Goal: Navigation & Orientation: Find specific page/section

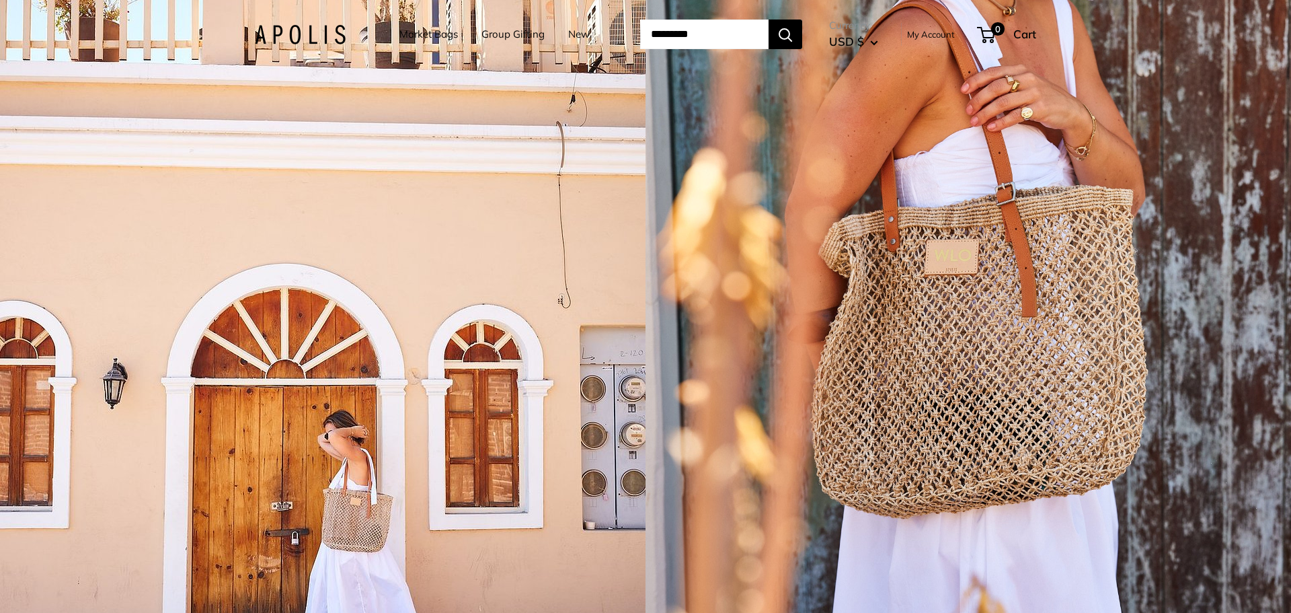
click at [431, 31] on link "Market Bags" at bounding box center [428, 34] width 59 height 19
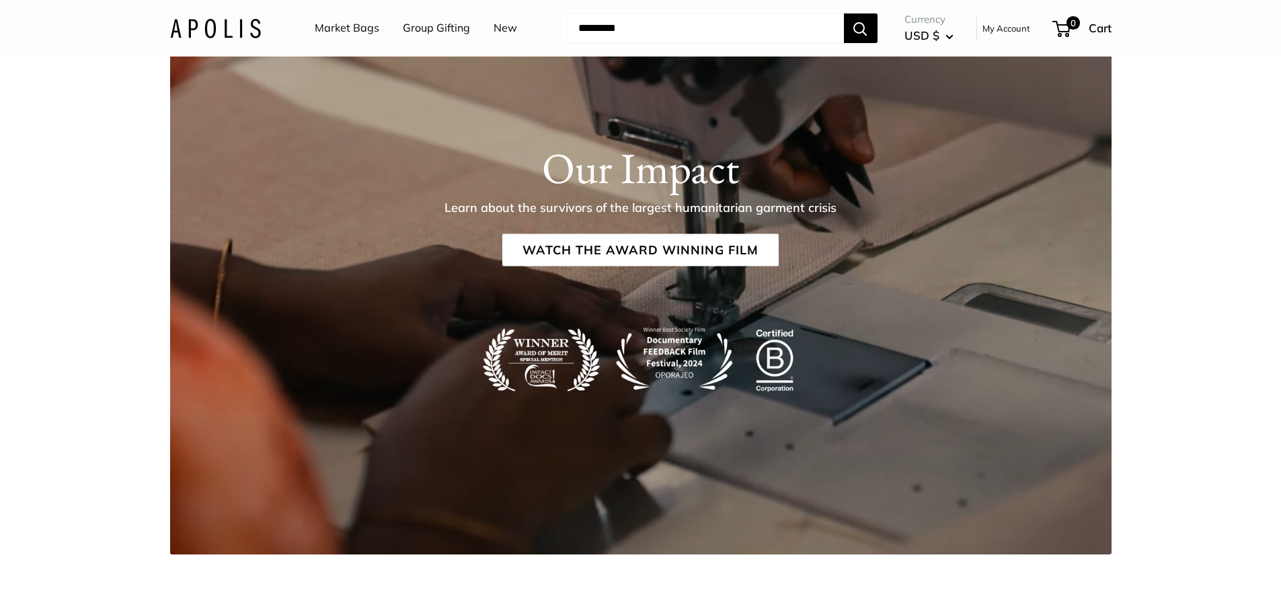
scroll to position [2757, 0]
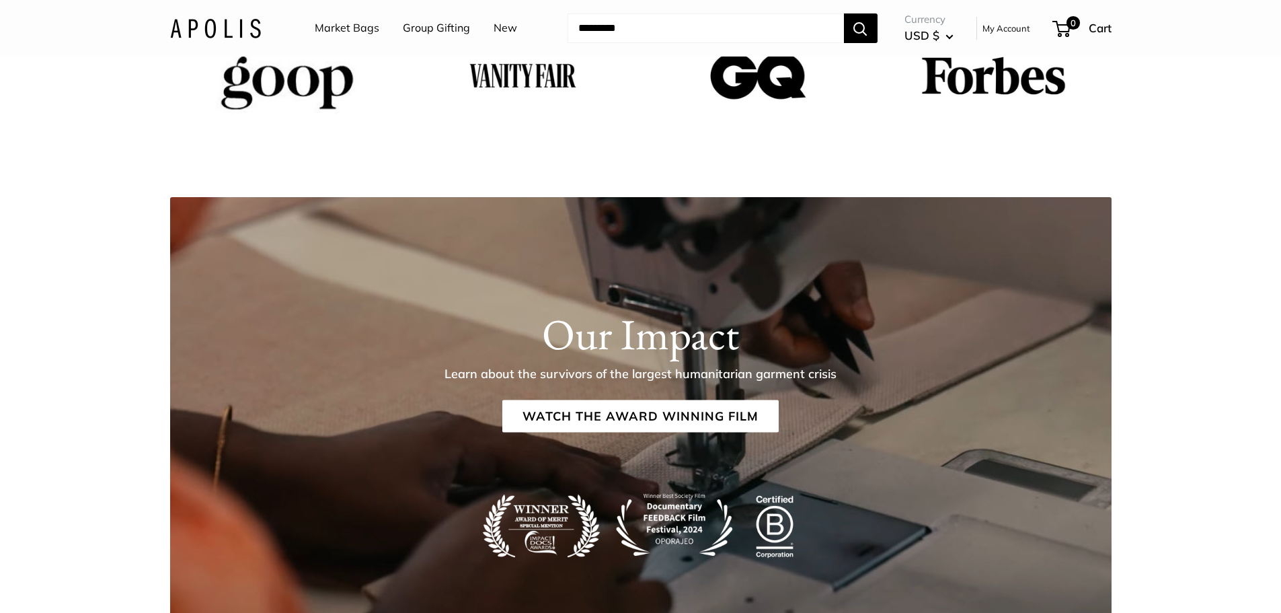
click at [341, 30] on link "Market Bags" at bounding box center [347, 28] width 65 height 20
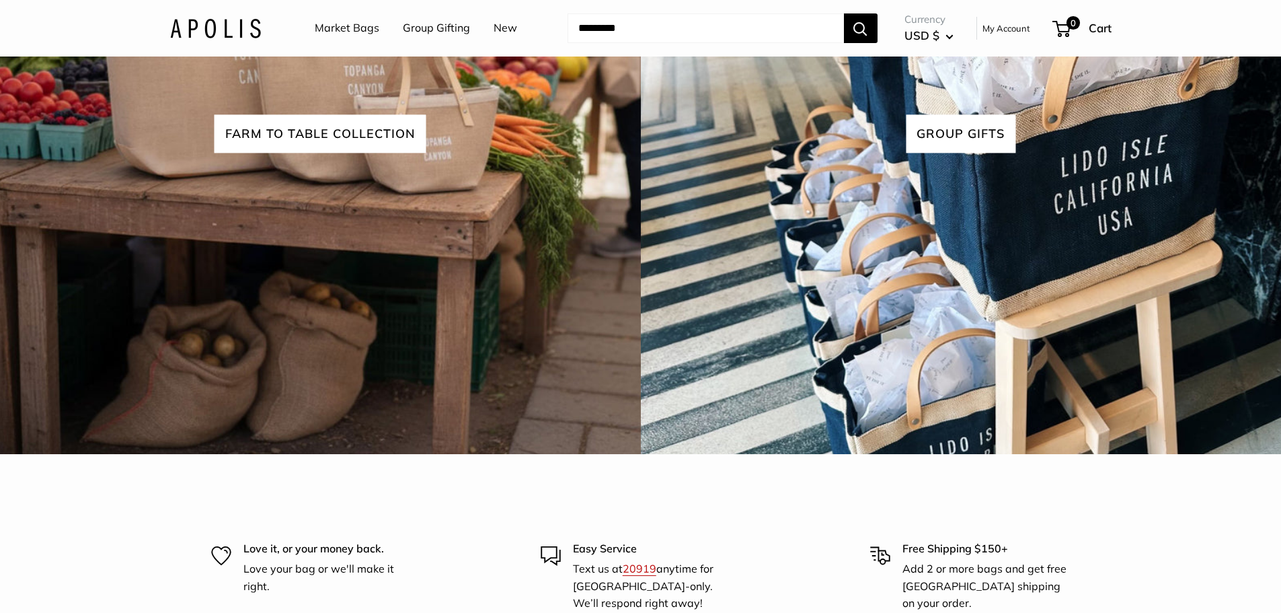
scroll to position [4138, 0]
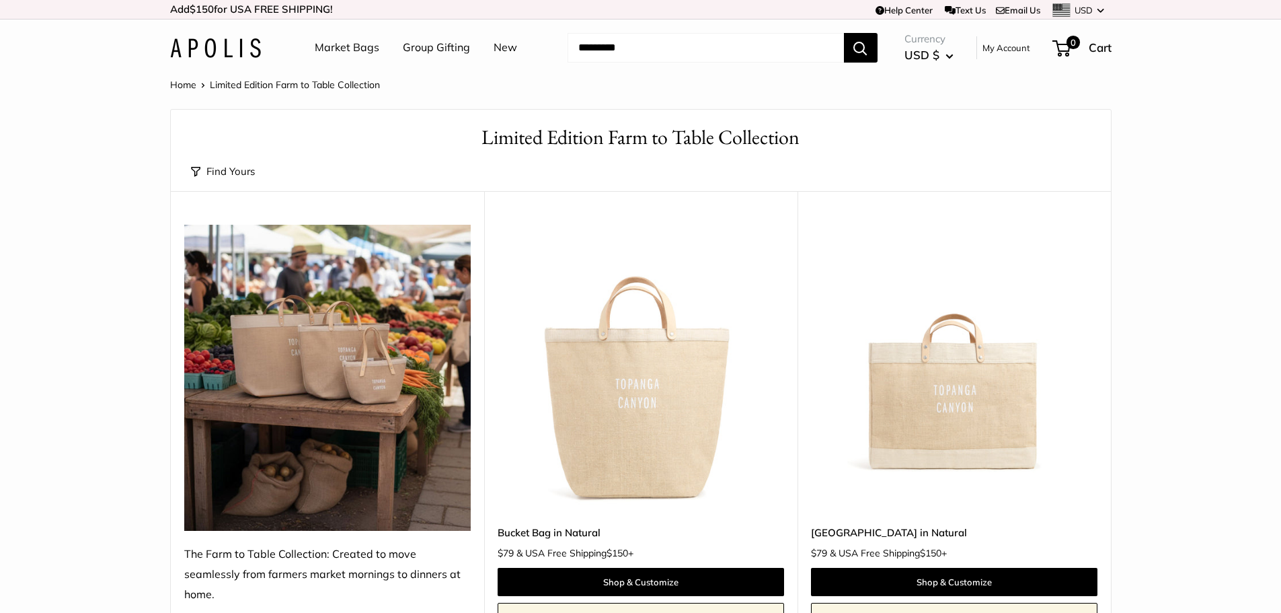
click at [189, 86] on link "Home" at bounding box center [183, 85] width 26 height 12
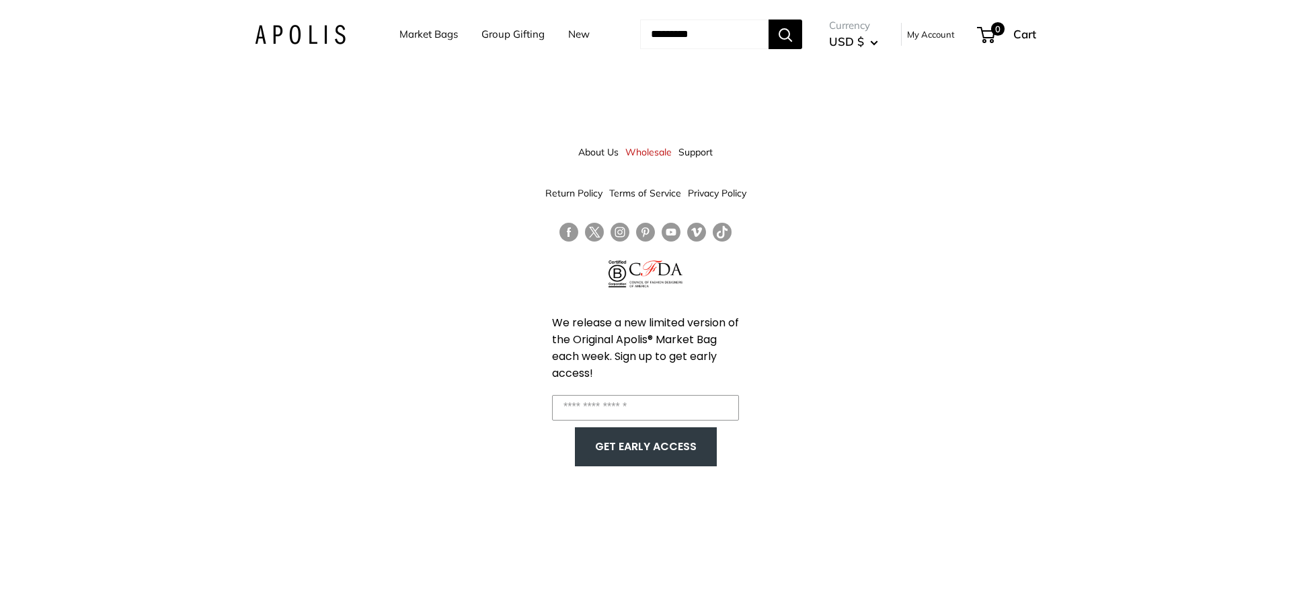
click at [508, 32] on link "Group Gifting" at bounding box center [512, 34] width 63 height 19
